Goal: Manage account settings

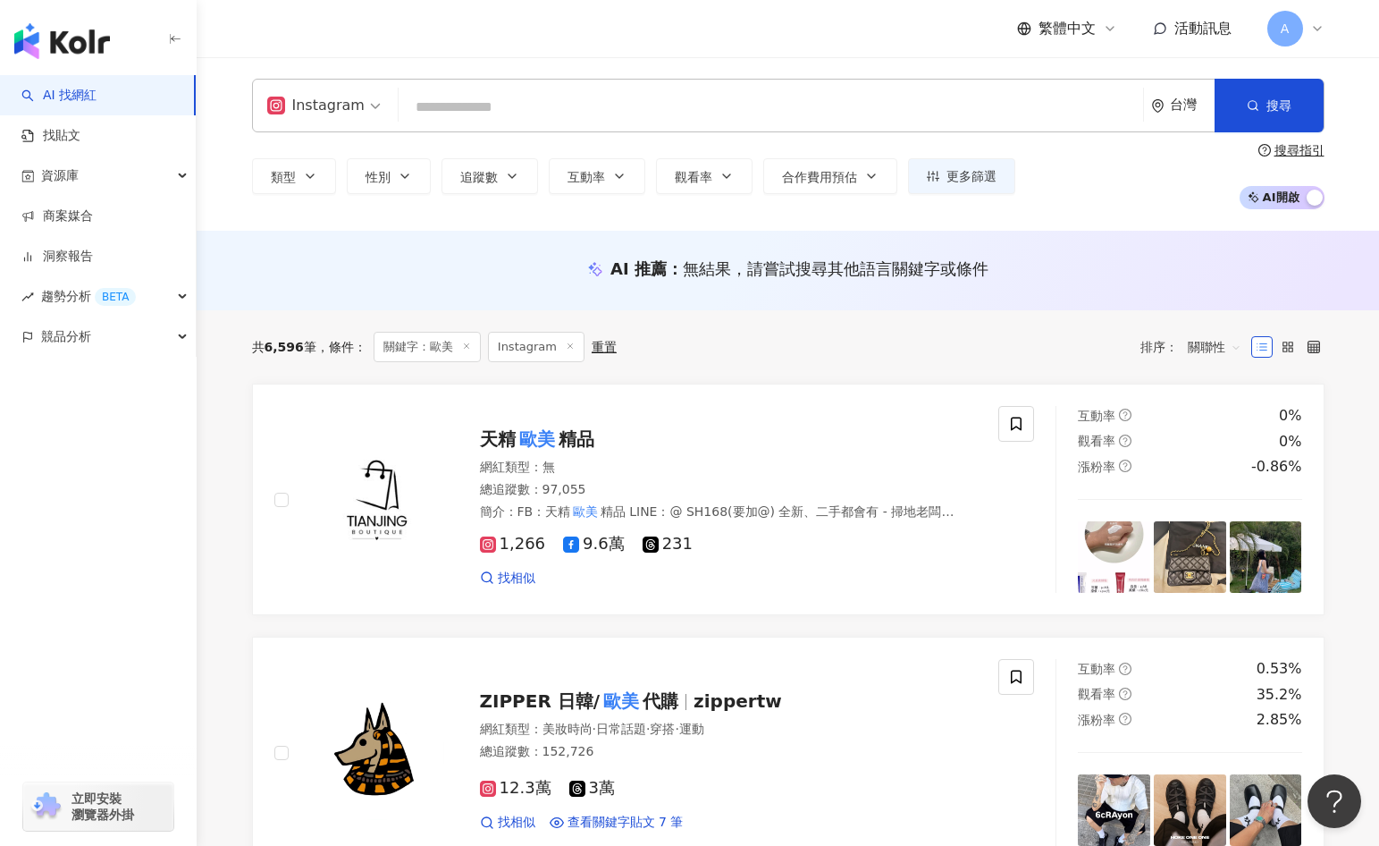
click at [1311, 33] on icon at bounding box center [1318, 28] width 14 height 14
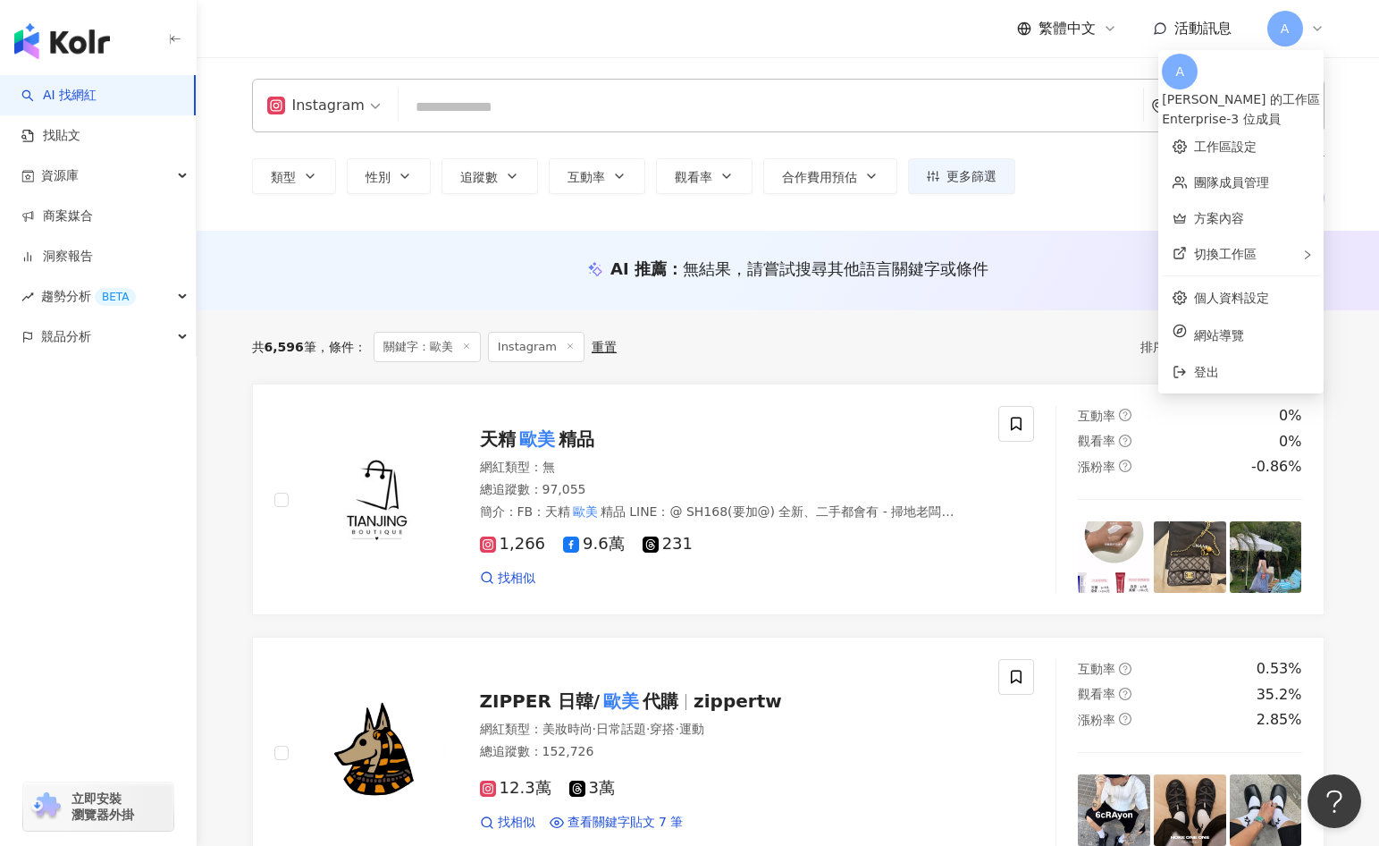
click at [827, 54] on div "繁體中文 活動訊息 A" at bounding box center [788, 28] width 1073 height 57
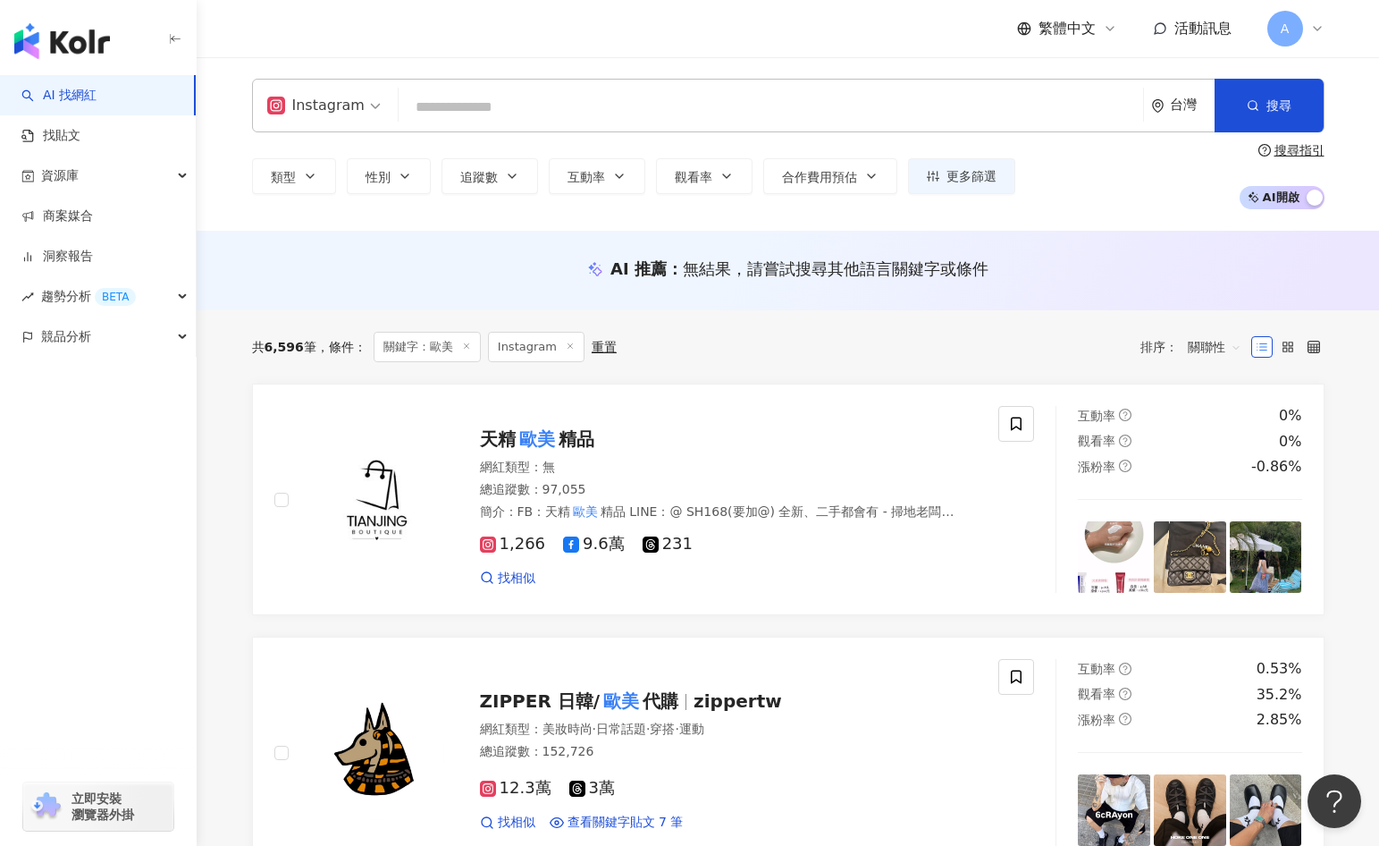
click at [478, 50] on div "繁體中文 活動訊息 A" at bounding box center [788, 28] width 1073 height 57
click at [1305, 33] on div "A" at bounding box center [1296, 29] width 57 height 36
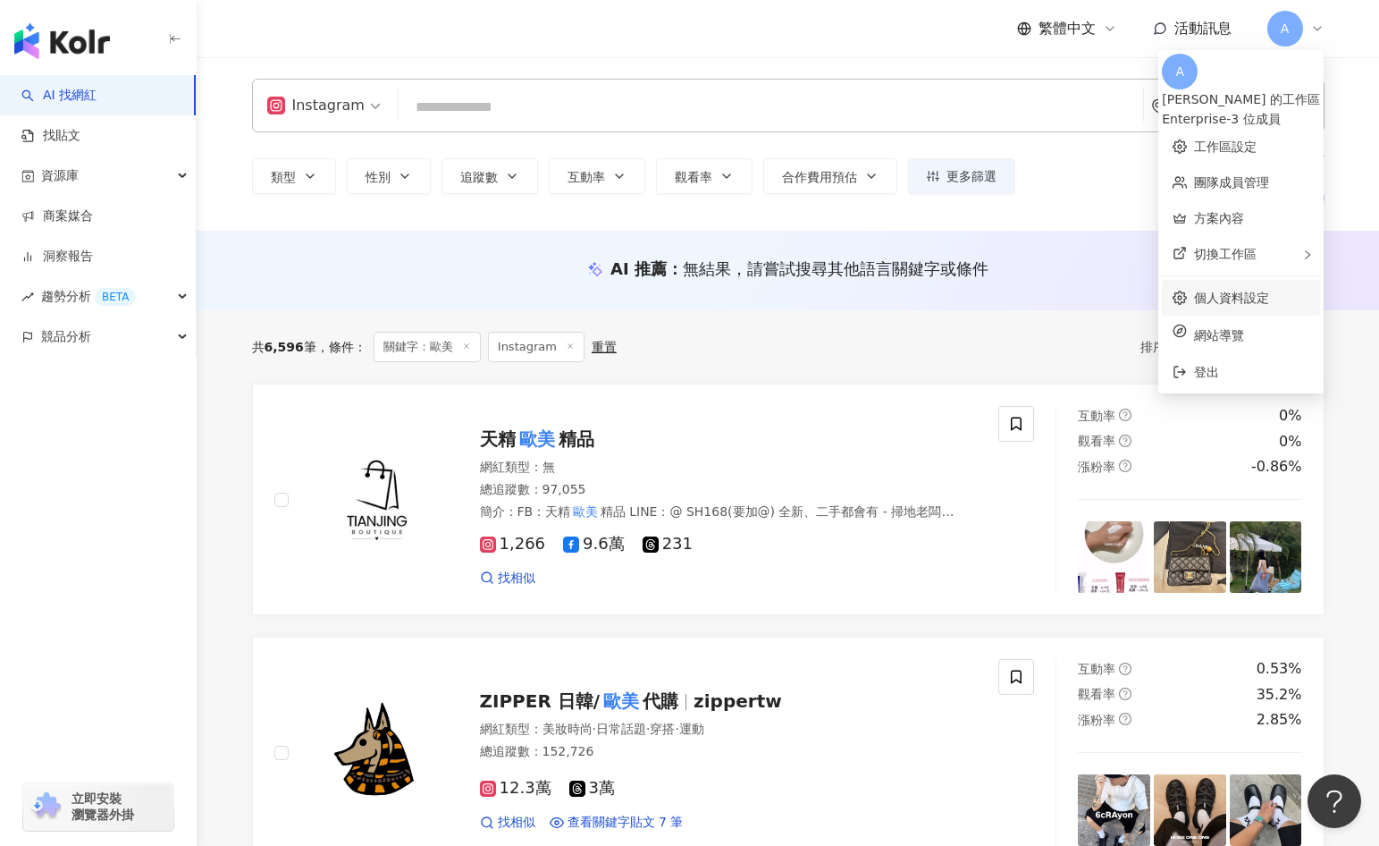
click at [1194, 293] on link "個人資料設定" at bounding box center [1231, 298] width 75 height 14
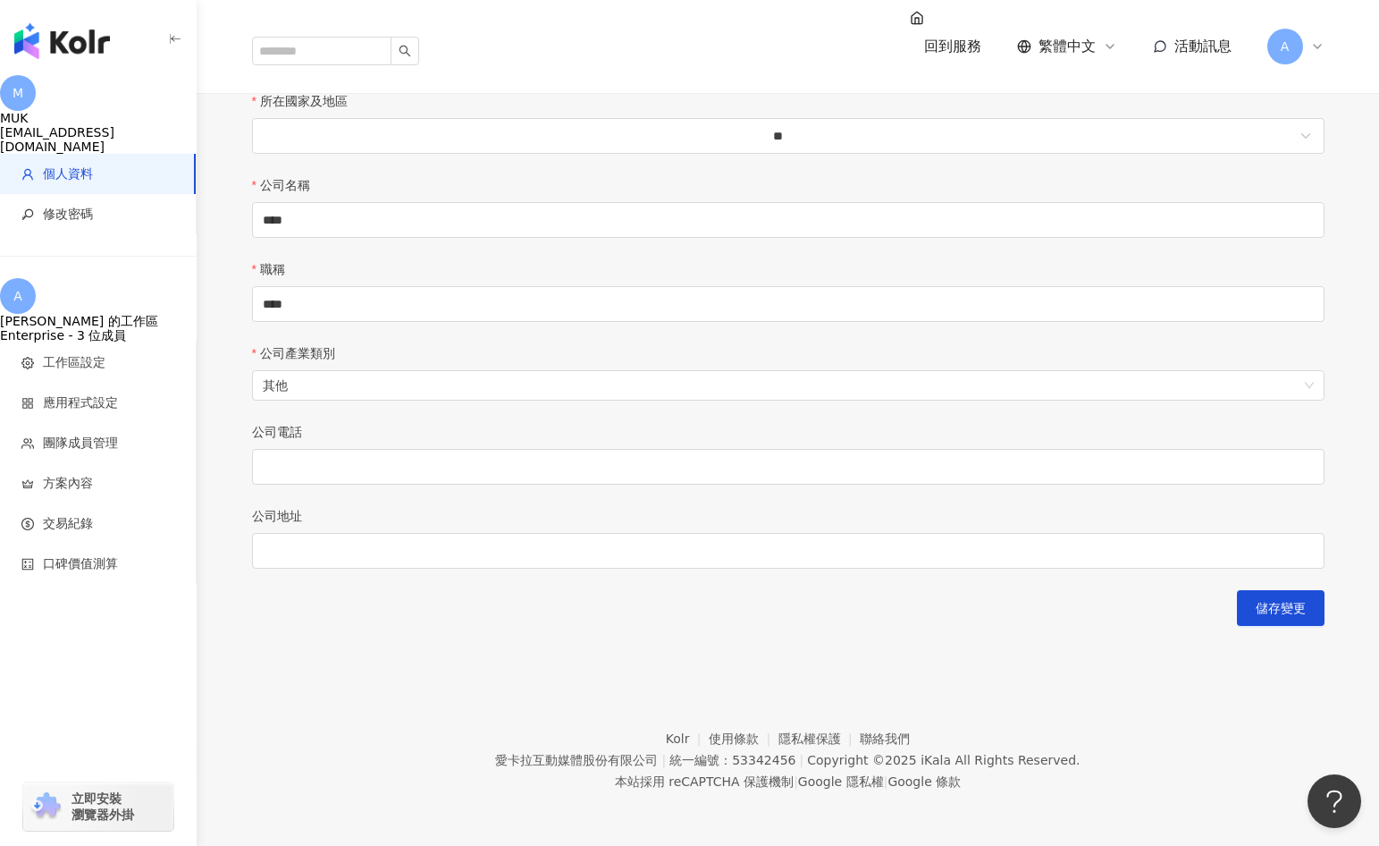
scroll to position [191, 0]
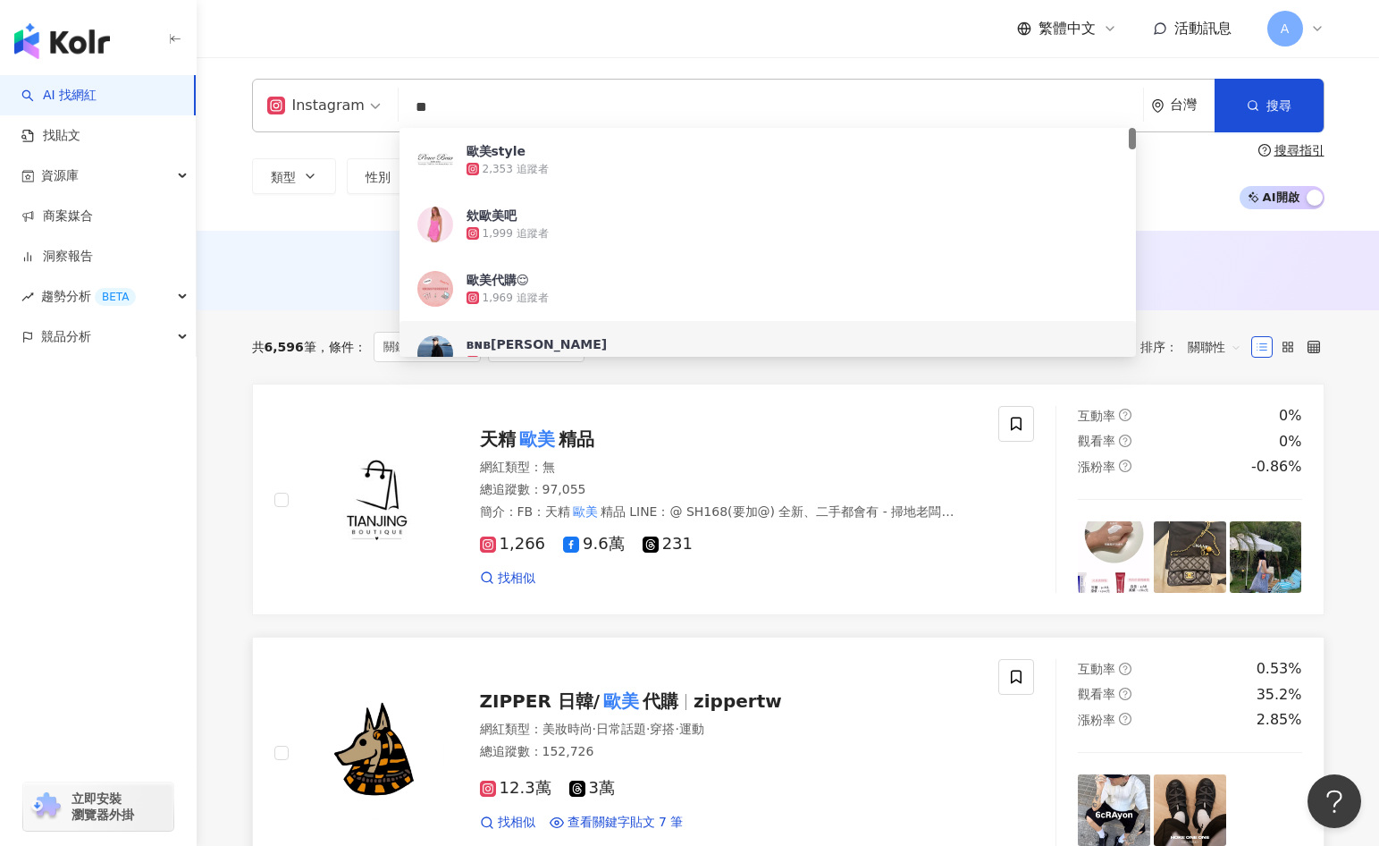
scroll to position [132, 0]
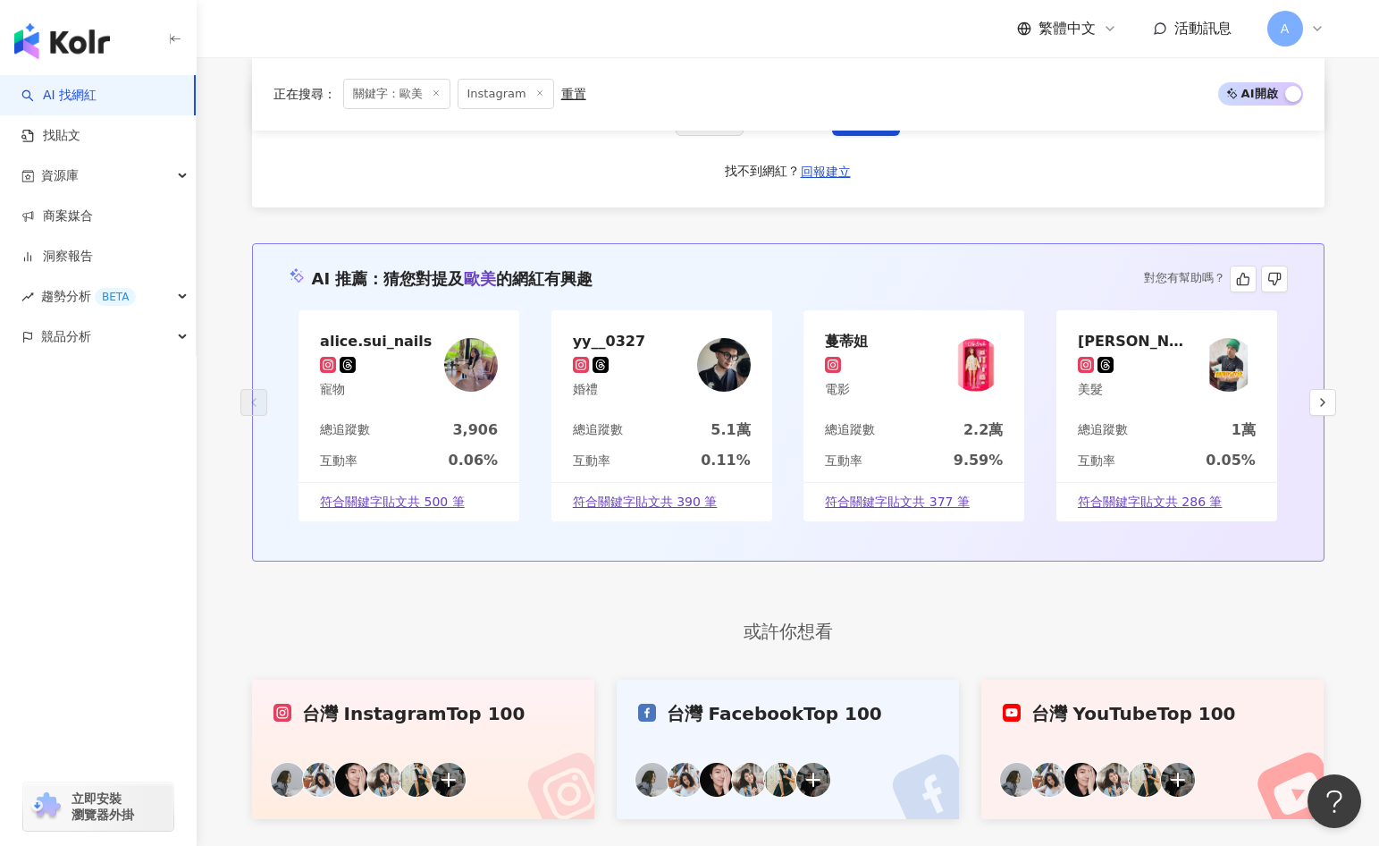
scroll to position [3782, 0]
